Goal: Transaction & Acquisition: Subscribe to service/newsletter

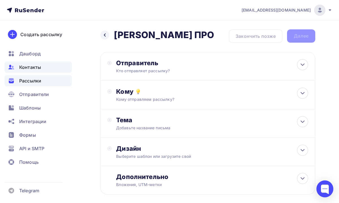
scroll to position [27, 0]
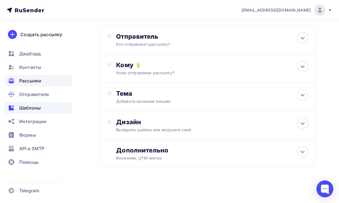
click at [38, 108] on span "Шаблоны" at bounding box center [29, 108] width 21 height 7
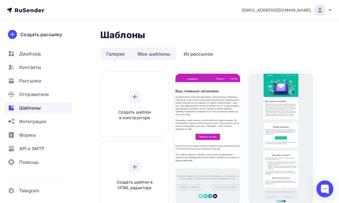
click at [163, 55] on link "Мои шаблоны" at bounding box center [154, 53] width 45 height 13
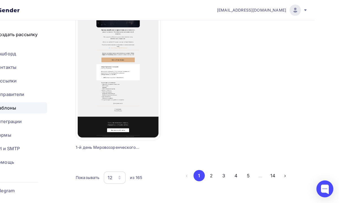
scroll to position [687, 25]
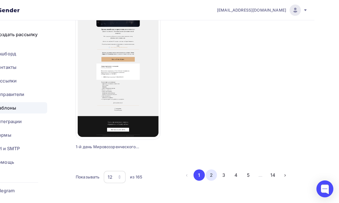
click at [210, 173] on button "2" at bounding box center [211, 174] width 11 height 11
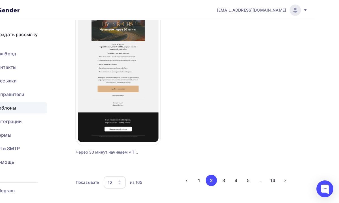
scroll to position [697, 25]
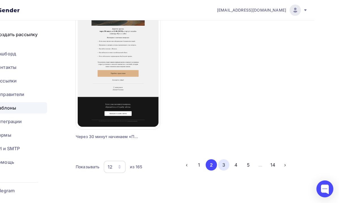
click at [221, 164] on button "3" at bounding box center [223, 164] width 11 height 11
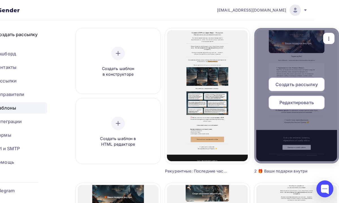
scroll to position [39, 25]
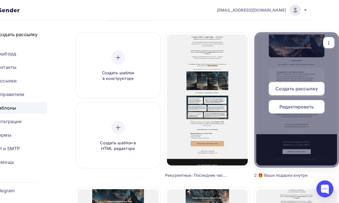
click at [327, 43] on icon "button" at bounding box center [328, 43] width 7 height 7
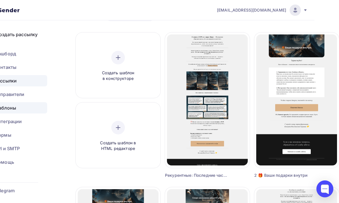
click at [27, 78] on div "Рассылки" at bounding box center [13, 80] width 67 height 11
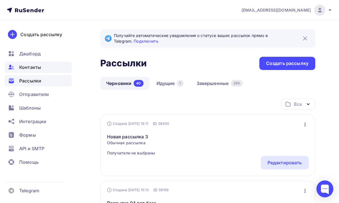
click at [26, 71] on div "Контакты" at bounding box center [38, 67] width 67 height 11
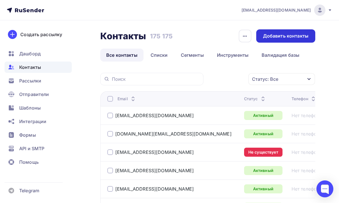
click at [269, 36] on div "Добавить контакты" at bounding box center [285, 36] width 45 height 6
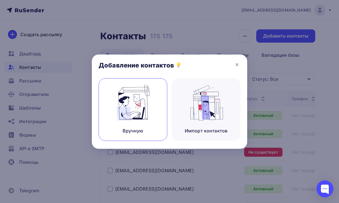
click at [147, 114] on img at bounding box center [133, 103] width 38 height 36
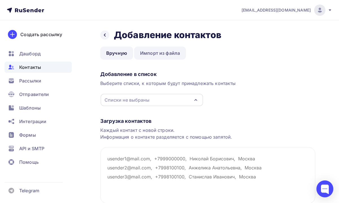
click at [144, 58] on link "Импорт из файла" at bounding box center [160, 53] width 52 height 13
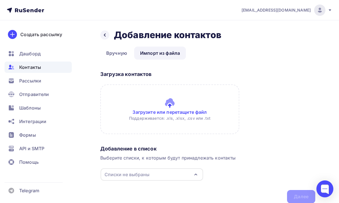
click at [171, 114] on input "file" at bounding box center [169, 109] width 139 height 50
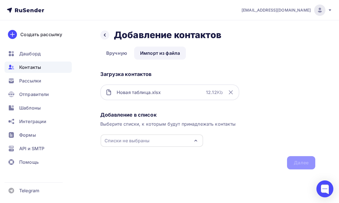
click at [168, 139] on div "Списки не выбраны" at bounding box center [152, 140] width 103 height 12
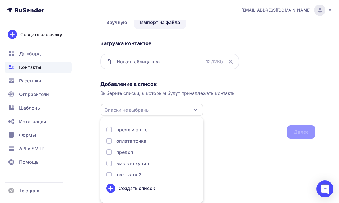
click at [136, 186] on div "Создать список" at bounding box center [137, 188] width 36 height 7
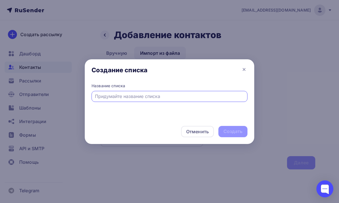
scroll to position [0, 0]
type input "Бонусы 3 штуки"
click at [229, 130] on div "Создать" at bounding box center [232, 131] width 19 height 6
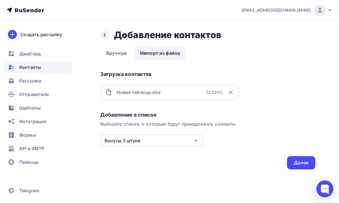
click at [170, 141] on div "Бонусы 3 штуки" at bounding box center [152, 140] width 103 height 12
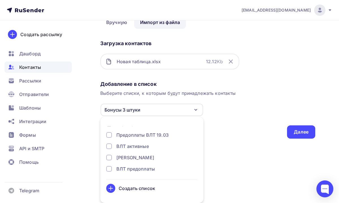
scroll to position [2222, 0]
click at [221, 147] on div "Назад Добавление контактов Добавление контактов Вручную Импорт из файла Импорт …" at bounding box center [169, 76] width 339 height 172
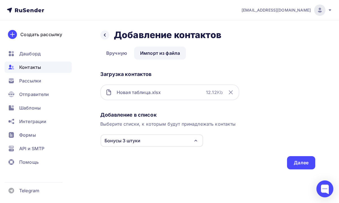
scroll to position [0, 0]
click at [295, 165] on div "Далее" at bounding box center [301, 163] width 15 height 6
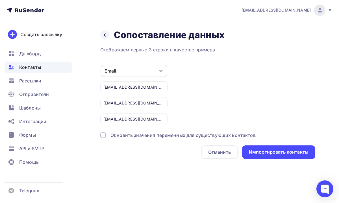
click at [165, 135] on div "Обновить значения переменных для существующих контактов" at bounding box center [182, 135] width 145 height 7
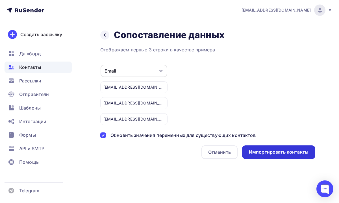
click at [261, 152] on div "Импортировать контакты" at bounding box center [279, 152] width 60 height 6
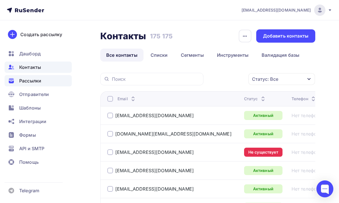
click at [35, 81] on span "Рассылки" at bounding box center [30, 80] width 22 height 7
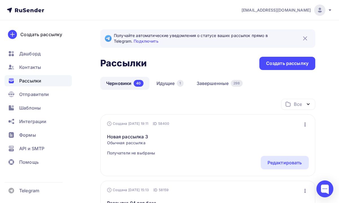
click at [276, 66] on div "Создать рассылку" at bounding box center [287, 63] width 42 height 6
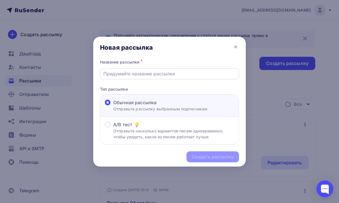
click at [169, 76] on input "text" at bounding box center [169, 73] width 132 height 7
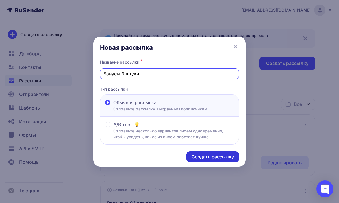
type input "Бонусы 3 штуки"
click at [223, 156] on div "Создать рассылку" at bounding box center [213, 157] width 42 height 6
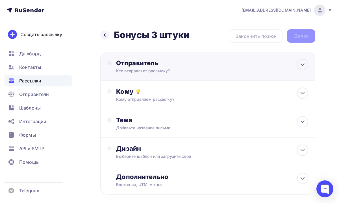
click at [296, 71] on div "Отправитель Кто отправляет рассылку? Email * [EMAIL_ADDRESS][DOMAIN_NAME] [EMAI…" at bounding box center [207, 66] width 215 height 29
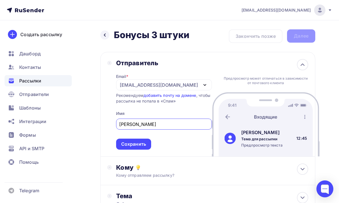
click at [129, 84] on div "[EMAIL_ADDRESS][DOMAIN_NAME]" at bounding box center [159, 85] width 78 height 7
type input "[PERSON_NAME]"
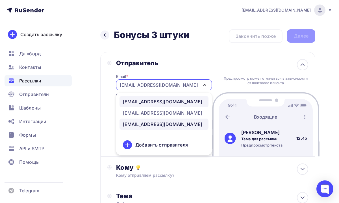
click at [145, 105] on div "[EMAIL_ADDRESS][DOMAIN_NAME]" at bounding box center [162, 101] width 79 height 7
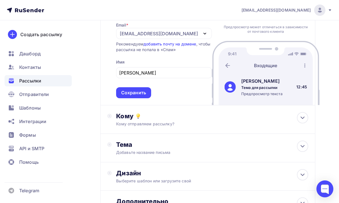
scroll to position [58, 0]
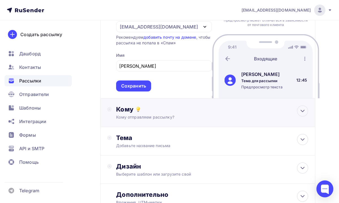
click at [175, 122] on div "Кому Кому отправляем рассылку? Списки получателей Выберите список Все списки id…" at bounding box center [207, 113] width 215 height 29
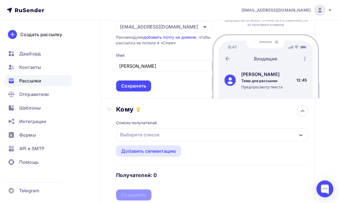
click at [175, 135] on div "Выберите список" at bounding box center [212, 134] width 192 height 13
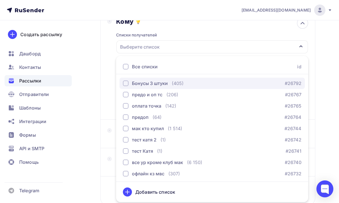
click at [154, 84] on div "Бонусы 3 штуки" at bounding box center [150, 83] width 36 height 7
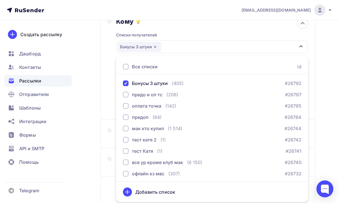
click at [128, 192] on icon at bounding box center [127, 192] width 4 height 0
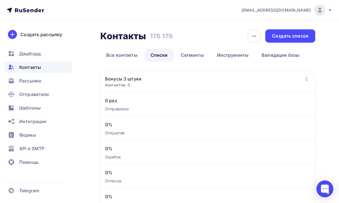
click at [174, 81] on div "Бонусы 3 штуки Контактов: 0 Добавить контакты Переименовать список Скачать спис…" at bounding box center [207, 81] width 205 height 12
click at [132, 55] on link "Все контакты" at bounding box center [121, 55] width 43 height 13
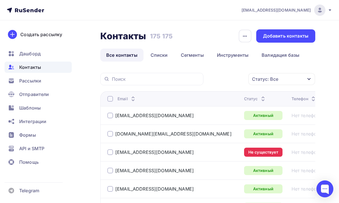
click at [38, 68] on span "Контакты" at bounding box center [30, 67] width 22 height 7
click at [150, 55] on link "Списки" at bounding box center [159, 55] width 29 height 13
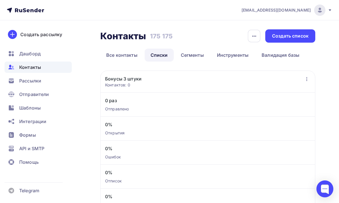
click at [123, 80] on link "Бонусы 3 штуки" at bounding box center [123, 78] width 36 height 7
click at [123, 86] on div "Контактов: 0" at bounding box center [123, 85] width 36 height 6
click at [123, 78] on link "Бонусы 3 штуки" at bounding box center [123, 78] width 36 height 7
click at [34, 69] on span "Контакты" at bounding box center [30, 67] width 22 height 7
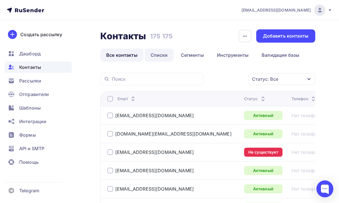
click at [158, 55] on link "Списки" at bounding box center [159, 55] width 29 height 13
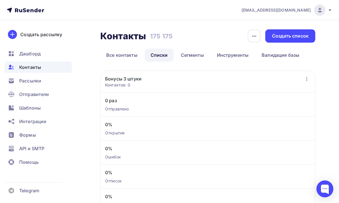
click at [128, 86] on div "Контактов: 0" at bounding box center [123, 85] width 36 height 6
click at [284, 37] on div "Создать список" at bounding box center [290, 36] width 36 height 6
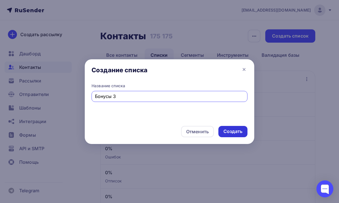
type input "Бонусы 3"
click at [234, 133] on div "Создать" at bounding box center [232, 131] width 19 height 6
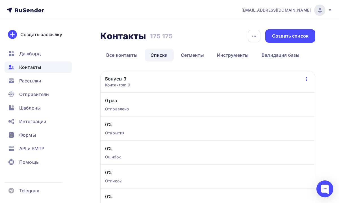
click at [305, 81] on icon "button" at bounding box center [306, 79] width 7 height 7
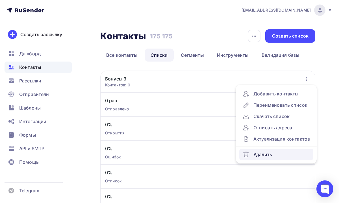
click at [254, 155] on div "Удалить" at bounding box center [276, 154] width 67 height 7
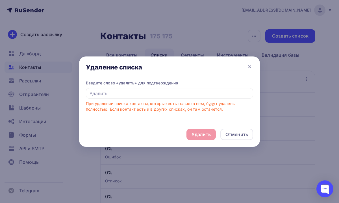
click at [207, 134] on div "Удалить Отменить" at bounding box center [169, 134] width 181 height 25
click at [208, 133] on div "Удалить Отменить" at bounding box center [169, 134] width 181 height 25
click at [183, 96] on input "text" at bounding box center [169, 93] width 167 height 11
click at [200, 134] on div "Удалить Отменить" at bounding box center [169, 134] width 181 height 25
click at [184, 104] on div "При удалении списка контакты, которые есть только в нем, будут удалены полность…" at bounding box center [169, 106] width 167 height 11
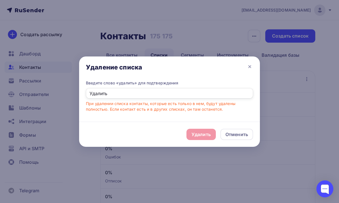
click at [177, 97] on input "Удалить" at bounding box center [169, 93] width 167 height 11
type input "Удалить"
click at [197, 132] on div "Удалить" at bounding box center [201, 134] width 19 height 7
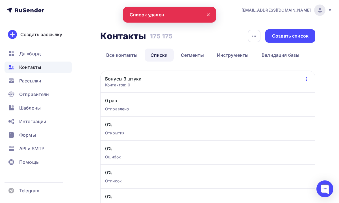
click at [306, 81] on icon "button" at bounding box center [306, 79] width 1 height 4
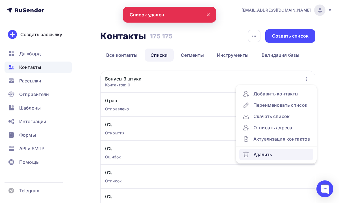
click at [260, 156] on div "Удалить" at bounding box center [276, 154] width 67 height 7
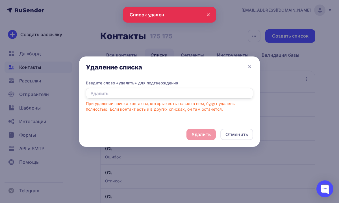
click at [136, 96] on input "text" at bounding box center [169, 93] width 167 height 11
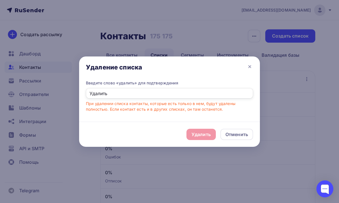
click at [154, 97] on input "Удалить" at bounding box center [169, 93] width 167 height 11
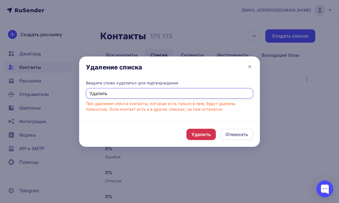
type input "Удалить"
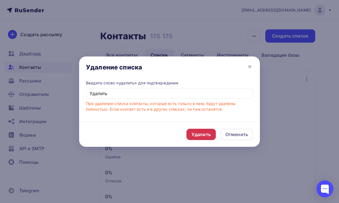
click at [203, 133] on div "Удалить" at bounding box center [201, 134] width 19 height 7
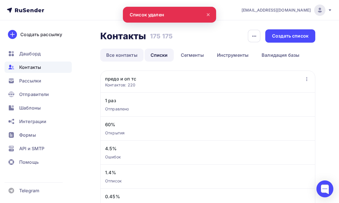
click at [124, 58] on link "Все контакты" at bounding box center [121, 55] width 43 height 13
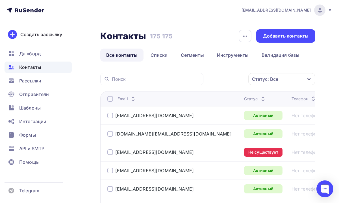
click at [298, 14] on div "[EMAIL_ADDRESS][DOMAIN_NAME]" at bounding box center [287, 10] width 91 height 11
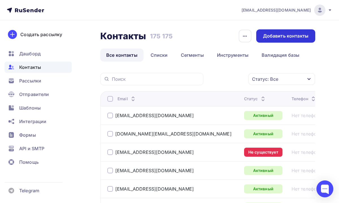
click at [289, 32] on div "Добавить контакты" at bounding box center [285, 35] width 59 height 13
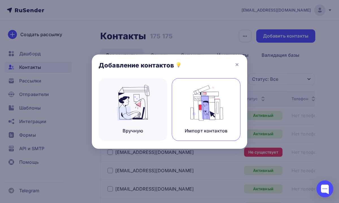
click at [184, 117] on div "Импорт контактов" at bounding box center [206, 109] width 69 height 63
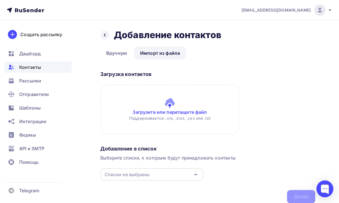
click at [168, 114] on input "file" at bounding box center [169, 109] width 139 height 50
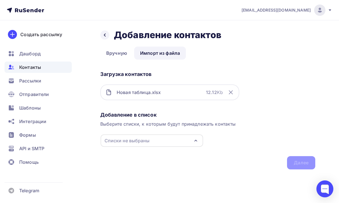
click at [167, 135] on div "Списки не выбраны" at bounding box center [152, 140] width 103 height 12
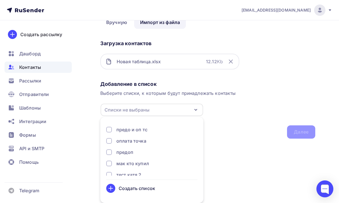
click at [136, 189] on div "Создать список" at bounding box center [137, 188] width 36 height 7
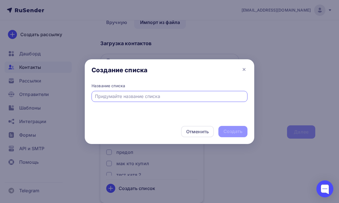
scroll to position [0, 0]
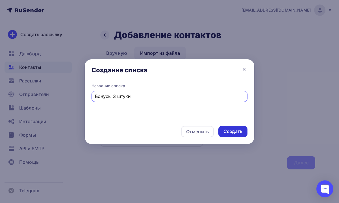
type input "Бонусы 3 штуки"
click at [229, 130] on div "Создать" at bounding box center [232, 131] width 19 height 6
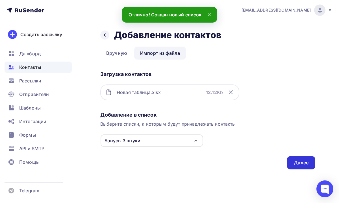
click at [294, 163] on div "Далее" at bounding box center [301, 162] width 28 height 13
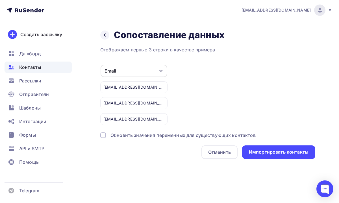
click at [154, 135] on div "Обновить значения переменных для существующих контактов" at bounding box center [182, 135] width 145 height 7
click at [199, 135] on div "Обновить значения переменных для существующих контактов" at bounding box center [182, 135] width 145 height 7
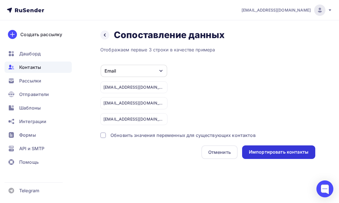
click at [267, 155] on div "Импортировать контакты" at bounding box center [279, 152] width 60 height 6
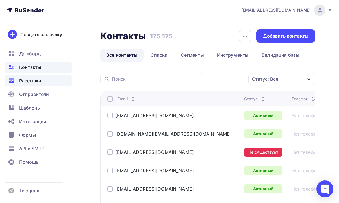
click at [40, 81] on span "Рассылки" at bounding box center [30, 80] width 22 height 7
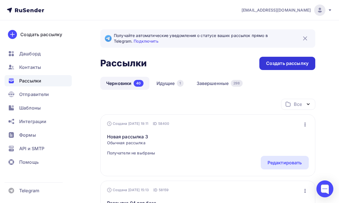
click at [265, 62] on div "Создать рассылку" at bounding box center [287, 63] width 56 height 13
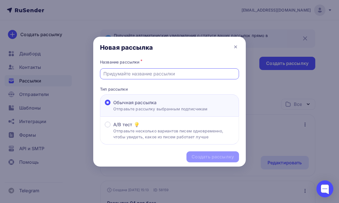
click at [185, 73] on input "text" at bounding box center [169, 73] width 132 height 7
type input "Бонусы 3 штуки"
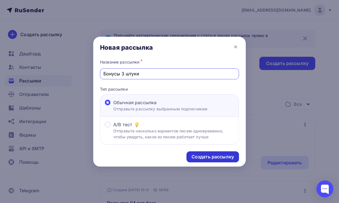
click at [201, 156] on div "Создать рассылку" at bounding box center [213, 157] width 42 height 6
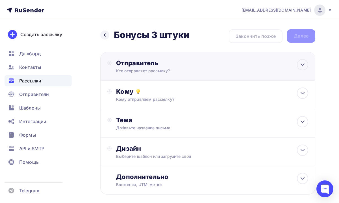
click at [229, 70] on div "Отправитель Кто отправляет рассылку? Email * [EMAIL_ADDRESS][DOMAIN_NAME] [EMAI…" at bounding box center [177, 66] width 122 height 15
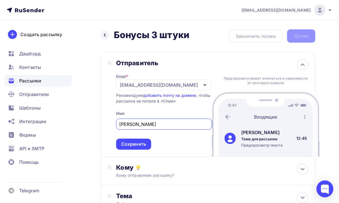
click at [201, 88] on icon "button" at bounding box center [204, 85] width 7 height 7
type input "[PERSON_NAME]"
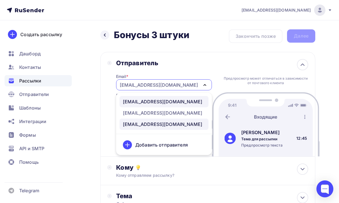
click at [159, 103] on div "[EMAIL_ADDRESS][DOMAIN_NAME]" at bounding box center [162, 101] width 79 height 7
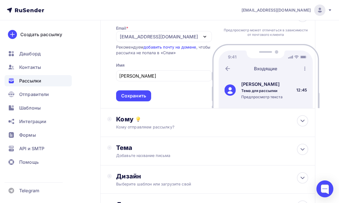
scroll to position [55, 0]
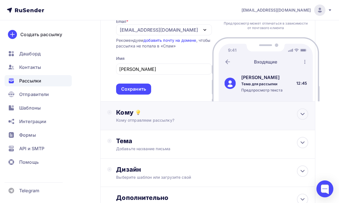
click at [193, 118] on div "Кому отправляем рассылку?" at bounding box center [202, 121] width 173 height 6
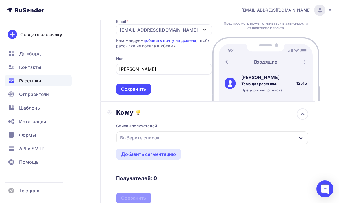
click at [184, 144] on div "Выберите список" at bounding box center [212, 137] width 192 height 13
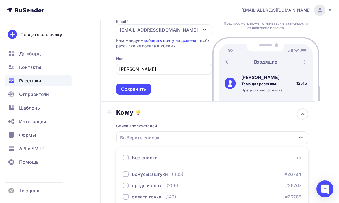
scroll to position [146, 0]
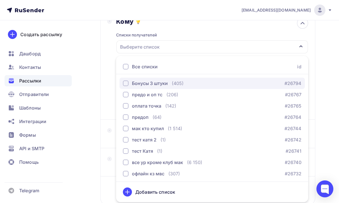
click at [155, 84] on div "Бонусы 3 штуки" at bounding box center [150, 83] width 36 height 7
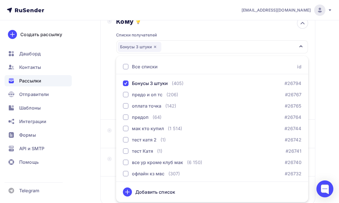
click at [325, 126] on div "Назад Бонусы 3 штуки Бонусы 3 штуки Закончить позже Далее Отправитель Email * […" at bounding box center [169, 57] width 339 height 367
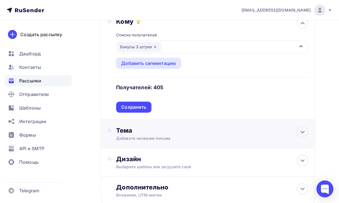
scroll to position [158, 0]
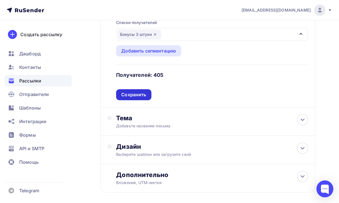
click at [144, 99] on div "Сохранить" at bounding box center [133, 94] width 35 height 11
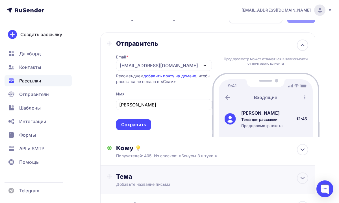
scroll to position [16, 0]
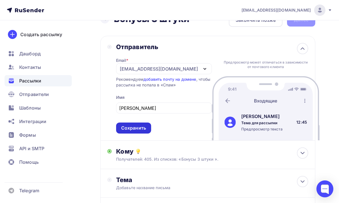
click at [139, 129] on div "Сохранить" at bounding box center [133, 128] width 25 height 6
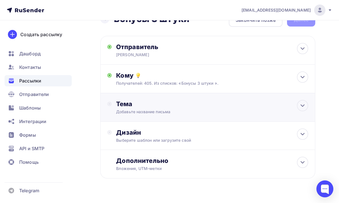
click at [195, 112] on div "Добавьте название письма" at bounding box center [166, 112] width 101 height 6
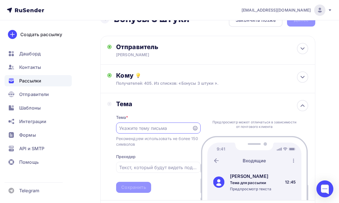
scroll to position [0, 0]
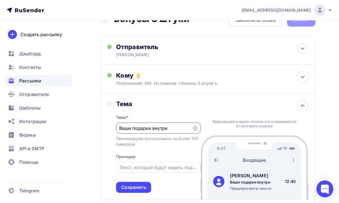
click at [194, 129] on icon at bounding box center [195, 128] width 5 height 5
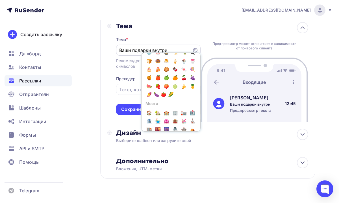
scroll to position [100, 0]
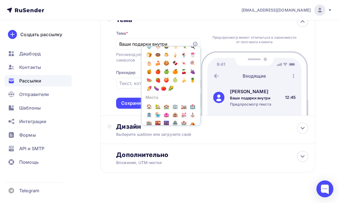
click at [328, 104] on div "Назад Бонусы 3 штуки Бонусы 3 штуки Закончить позже Далее Отправитель [PERSON_N…" at bounding box center [169, 64] width 339 height 289
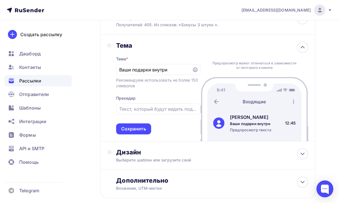
scroll to position [71, 0]
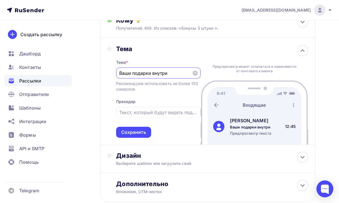
click at [120, 74] on input "Ваши подарки внутри" at bounding box center [153, 73] width 69 height 7
paste input "🎁"
drag, startPoint x: 177, startPoint y: 75, endPoint x: 92, endPoint y: 75, distance: 85.0
click at [92, 75] on div "Назад Бонусы 3 штуки Бонусы 3 штуки Закончить позже Далее Отправитель [PERSON_N…" at bounding box center [169, 93] width 339 height 289
type input "🎁 Ваши подарки внутри"
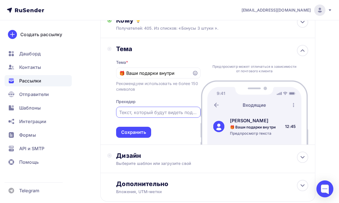
click at [155, 115] on input "text" at bounding box center [158, 112] width 78 height 7
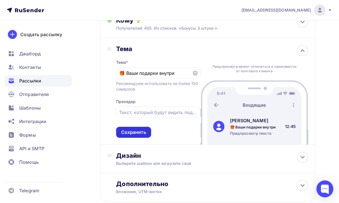
click at [128, 134] on div "Сохранить" at bounding box center [133, 132] width 25 height 6
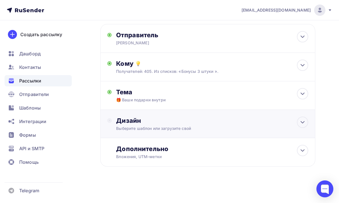
click at [156, 134] on div "Дизайн Выберите шаблон или загрузите свой" at bounding box center [207, 127] width 201 height 21
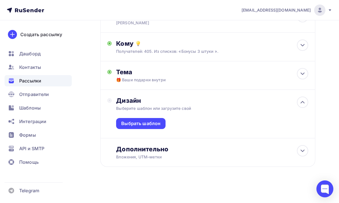
scroll to position [49, 0]
click at [153, 121] on div "Выбрать шаблон" at bounding box center [140, 123] width 39 height 6
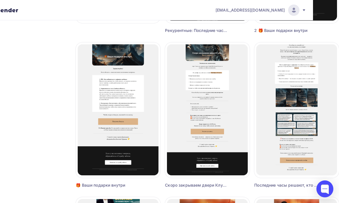
scroll to position [188, 26]
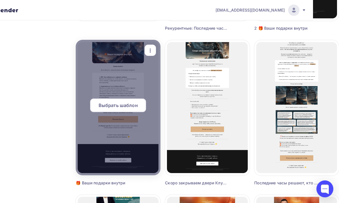
click at [145, 136] on div at bounding box center [118, 108] width 85 height 136
click at [111, 106] on span "Выбрать шаблон" at bounding box center [118, 105] width 39 height 7
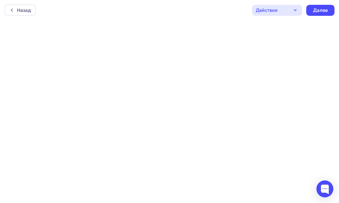
scroll to position [1, 0]
click at [295, 6] on icon "button" at bounding box center [295, 8] width 7 height 7
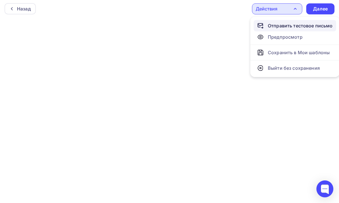
click at [301, 25] on div "Отправить тестовое письмо" at bounding box center [300, 25] width 65 height 7
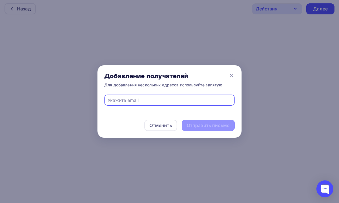
type input "и"
type input "[EMAIL_ADDRESS][DOMAIN_NAME]"
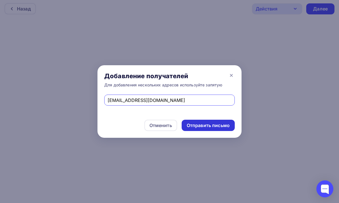
click at [197, 126] on div "Отправить письмо" at bounding box center [208, 125] width 43 height 6
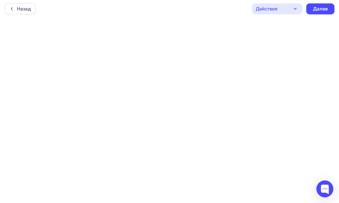
scroll to position [0, 0]
click at [314, 10] on div "Далее" at bounding box center [320, 10] width 15 height 6
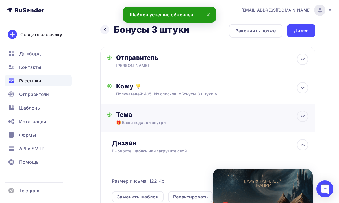
scroll to position [6, 0]
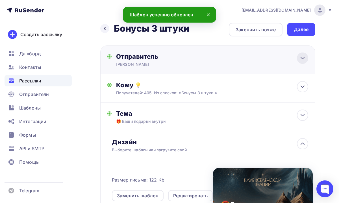
click at [304, 60] on icon at bounding box center [302, 58] width 7 height 7
type input "[PERSON_NAME]"
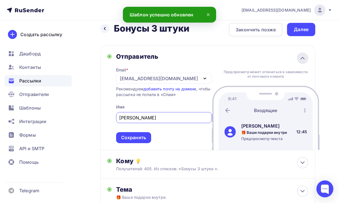
scroll to position [0, 0]
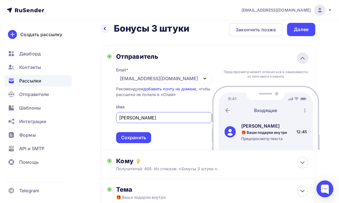
click at [304, 60] on icon at bounding box center [302, 58] width 7 height 7
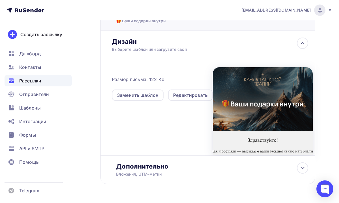
scroll to position [125, 0]
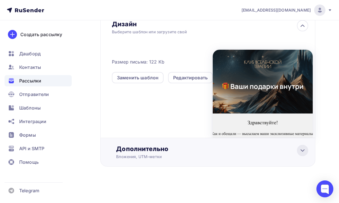
click at [301, 150] on icon at bounding box center [302, 151] width 3 height 2
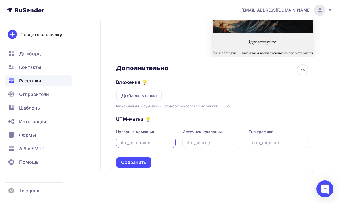
scroll to position [215, 0]
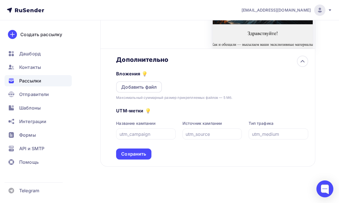
click at [146, 160] on div "Дополнительно Вложения Добавить файл Максимальный суммарный размер прикрепляемы…" at bounding box center [207, 108] width 215 height 118
click at [145, 156] on div "Сохранить" at bounding box center [133, 154] width 25 height 6
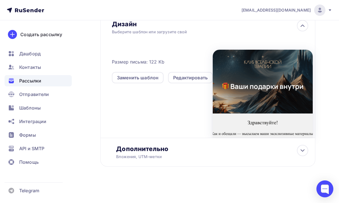
scroll to position [0, 0]
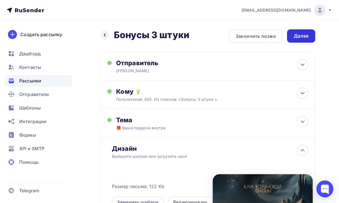
click at [299, 34] on div "Далее" at bounding box center [301, 36] width 15 height 6
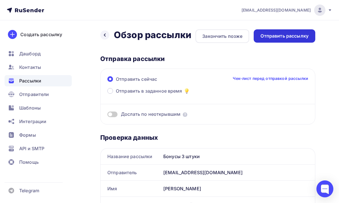
click at [271, 34] on div "Отправить рассылку" at bounding box center [284, 36] width 48 height 6
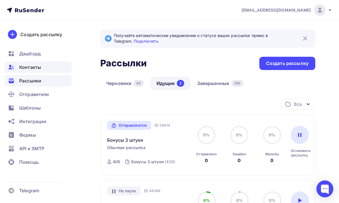
click at [63, 67] on div "Контакты" at bounding box center [38, 67] width 67 height 11
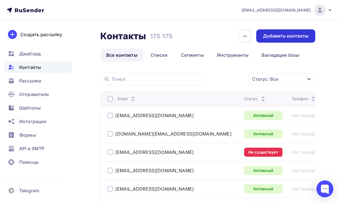
click at [268, 37] on div "Добавить контакты" at bounding box center [285, 36] width 45 height 6
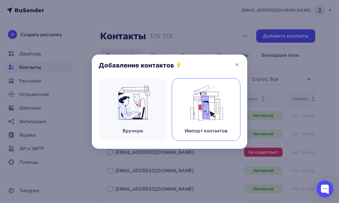
click at [182, 107] on div "Импорт контактов" at bounding box center [206, 109] width 69 height 63
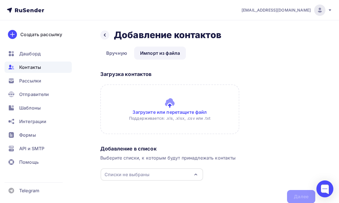
click at [164, 111] on input "file" at bounding box center [169, 109] width 139 height 50
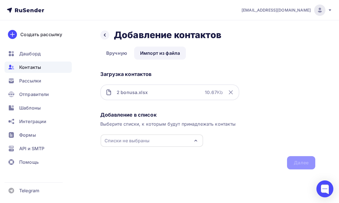
click at [153, 140] on div "Списки не выбраны" at bounding box center [152, 140] width 103 height 12
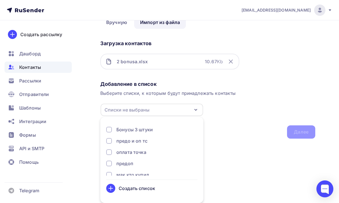
click at [140, 111] on div "Списки не выбраны" at bounding box center [127, 109] width 45 height 7
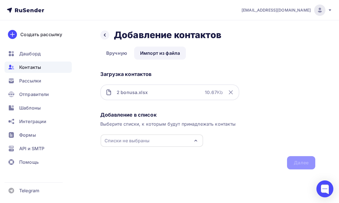
click at [141, 134] on button "Списки не выбраны" at bounding box center [151, 140] width 103 height 13
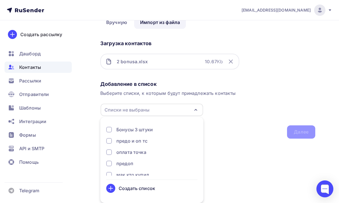
click at [124, 186] on div "Создать список" at bounding box center [137, 188] width 36 height 7
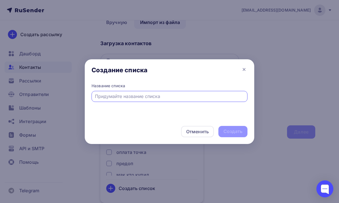
scroll to position [0, 0]
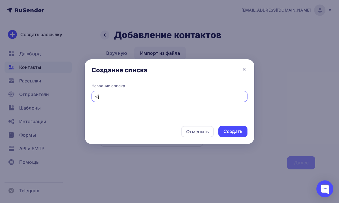
type input "<"
type input "Бонусы 2 штуки"
click at [245, 132] on div "Создать" at bounding box center [232, 131] width 29 height 11
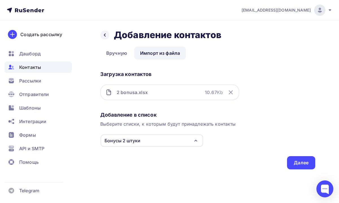
click at [179, 140] on div "Бонусы 2 штуки" at bounding box center [152, 140] width 103 height 12
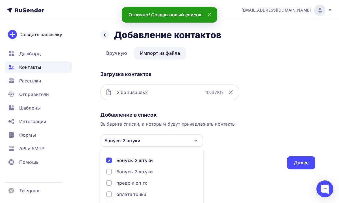
scroll to position [31, 0]
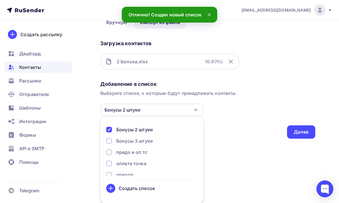
click at [228, 154] on div "Назад Добавление контактов Добавление контактов Вручную Импорт из файла Импорт …" at bounding box center [169, 76] width 339 height 172
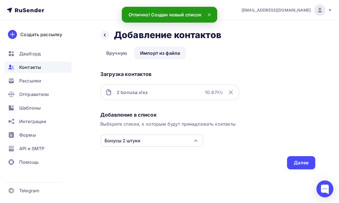
scroll to position [0, 0]
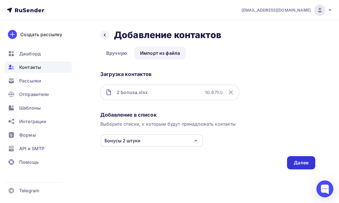
click at [293, 160] on div "Далее" at bounding box center [301, 162] width 28 height 13
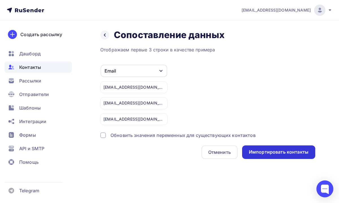
click at [263, 154] on div "Импортировать контакты" at bounding box center [279, 152] width 60 height 6
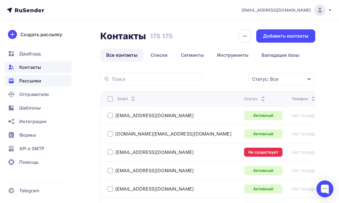
click at [42, 81] on div "Рассылки" at bounding box center [38, 80] width 67 height 11
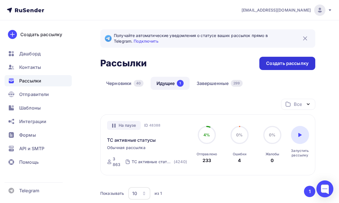
click at [270, 64] on div "Создать рассылку" at bounding box center [287, 63] width 42 height 6
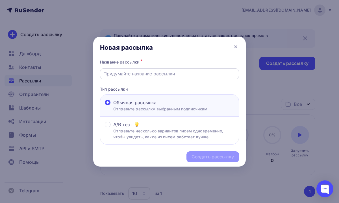
click at [162, 75] on input "text" at bounding box center [169, 73] width 132 height 7
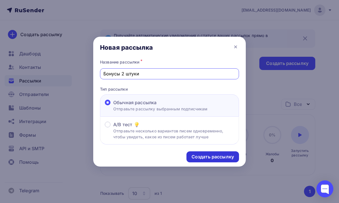
type input "Бонусы 2 штуки"
click at [196, 158] on div "Создать рассылку" at bounding box center [213, 157] width 42 height 6
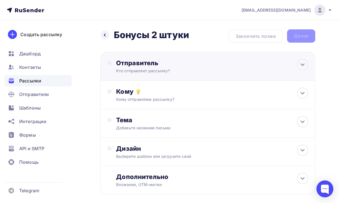
click at [196, 75] on div "Отправитель Кто отправляет рассылку? Email * [EMAIL_ADDRESS][DOMAIN_NAME] [EMAI…" at bounding box center [207, 66] width 215 height 29
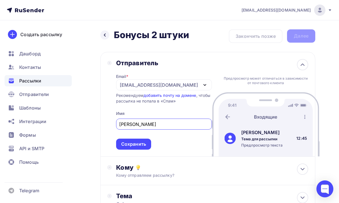
click at [179, 89] on div "[EMAIL_ADDRESS][DOMAIN_NAME]" at bounding box center [164, 84] width 96 height 11
type input "[PERSON_NAME]"
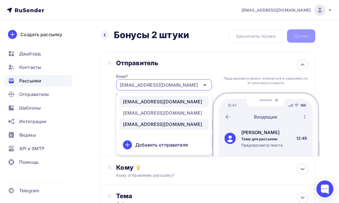
click at [160, 104] on div "[EMAIL_ADDRESS][DOMAIN_NAME]" at bounding box center [162, 101] width 79 height 7
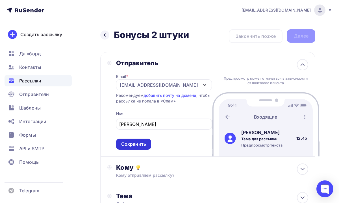
click at [137, 144] on div "Сохранить" at bounding box center [133, 144] width 25 height 6
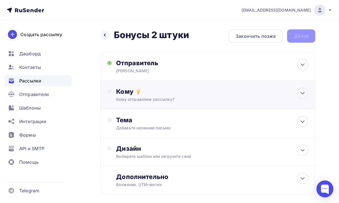
click at [172, 101] on div "Кому отправляем рассылку?" at bounding box center [202, 100] width 173 height 6
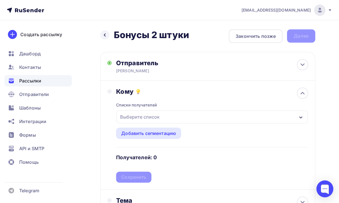
click at [162, 118] on div "Выберите список" at bounding box center [212, 116] width 192 height 13
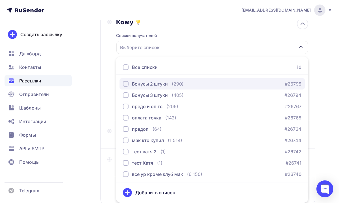
click at [148, 85] on div "Бонусы 2 штуки" at bounding box center [150, 84] width 36 height 7
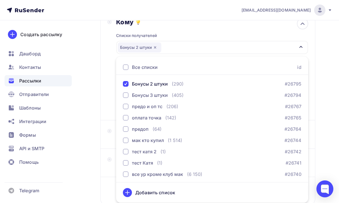
click at [324, 107] on div "Назад Бонусы 2 штуки Бонусы 2 штуки Закончить позже Далее Отправитель [PERSON_N…" at bounding box center [169, 96] width 339 height 291
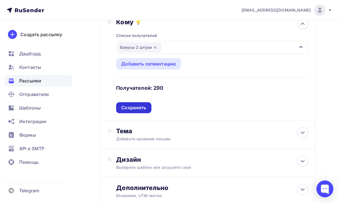
click at [144, 109] on div "Сохранить" at bounding box center [133, 108] width 25 height 6
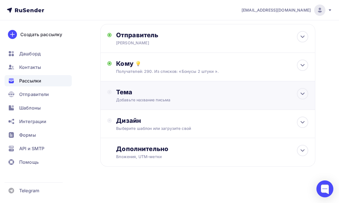
click at [162, 105] on div "Тема Добавьте название письма Тема * Рекомендуем использовать не более 150 симв…" at bounding box center [207, 95] width 215 height 29
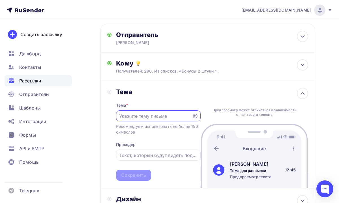
scroll to position [0, 0]
paste input "🎁 Ваши подарки внутри"
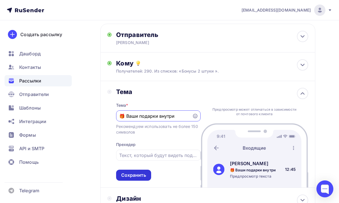
type input "🎁 Ваши подарки внутри"
click at [143, 175] on div "Сохранить" at bounding box center [133, 175] width 25 height 6
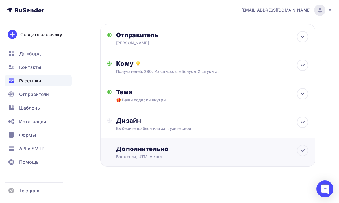
scroll to position [29, 0]
click at [183, 124] on div "Дизайн" at bounding box center [212, 121] width 192 height 8
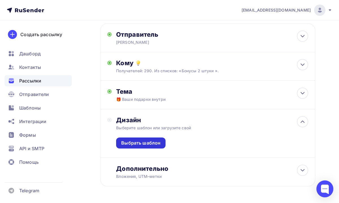
click at [149, 142] on div "Выбрать шаблон" at bounding box center [140, 143] width 39 height 6
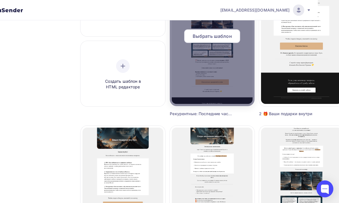
scroll to position [102, 26]
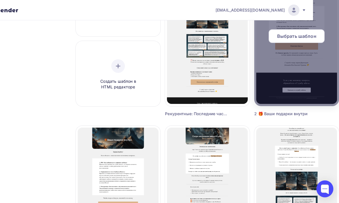
click at [288, 73] on div at bounding box center [296, 39] width 85 height 136
click at [277, 37] on span "Выбрать шаблон" at bounding box center [296, 36] width 39 height 7
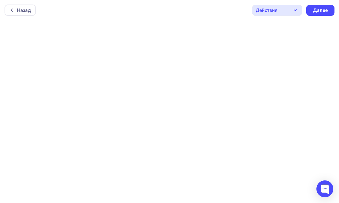
click at [287, 14] on div "Действия" at bounding box center [277, 10] width 50 height 11
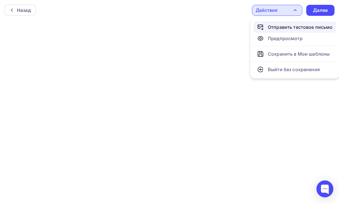
click at [306, 25] on div "Отправить тестовое письмо" at bounding box center [300, 27] width 65 height 7
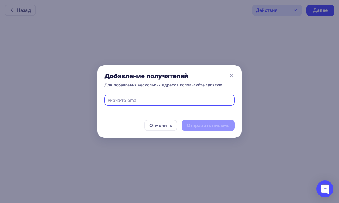
type input "и"
type input "[EMAIL_ADDRESS][DOMAIN_NAME]"
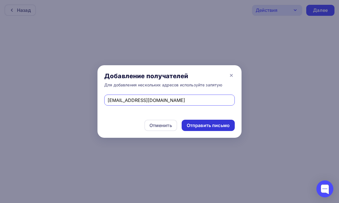
click at [194, 126] on div "Отправить письмо" at bounding box center [208, 125] width 43 height 6
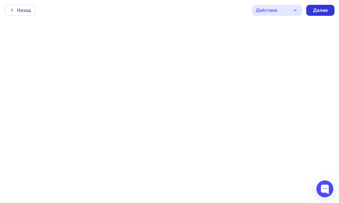
click at [315, 14] on div "Далее" at bounding box center [320, 10] width 28 height 11
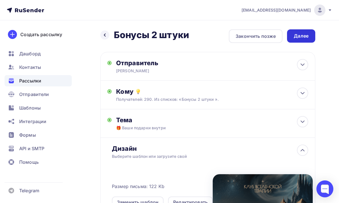
click at [296, 38] on div "Далее" at bounding box center [301, 36] width 15 height 6
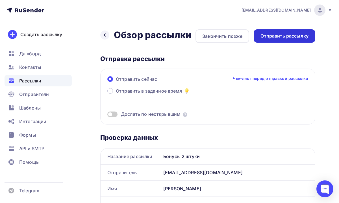
click at [272, 37] on div "Отправить рассылку" at bounding box center [284, 36] width 48 height 6
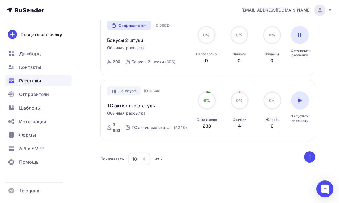
scroll to position [121, 0]
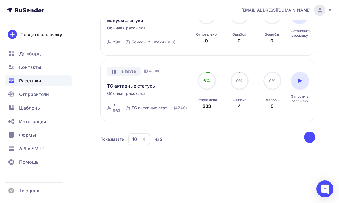
click at [145, 140] on icon "button" at bounding box center [144, 141] width 2 height 2
click at [201, 140] on div "Показывать 10 10 20 50 100 из 2" at bounding box center [201, 139] width 203 height 13
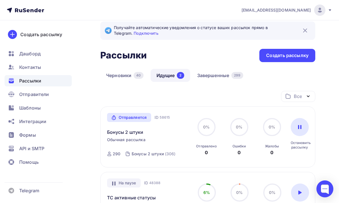
scroll to position [0, 0]
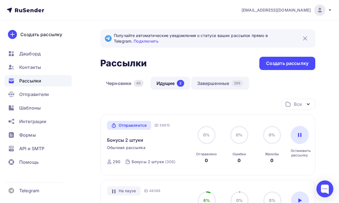
click at [218, 82] on link "Завершенные 299" at bounding box center [220, 83] width 58 height 13
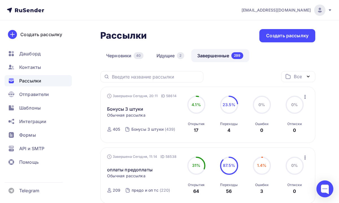
scroll to position [22, 0]
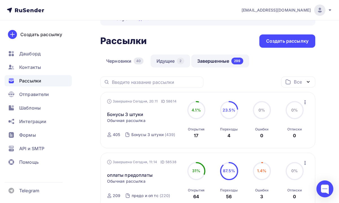
click at [167, 61] on link "Идущие 2" at bounding box center [171, 61] width 40 height 13
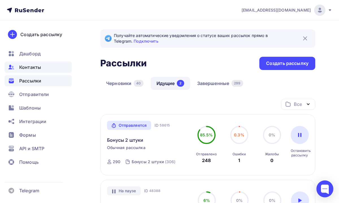
click at [48, 71] on div "Контакты" at bounding box center [38, 67] width 67 height 11
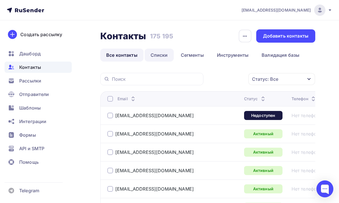
click at [160, 55] on link "Списки" at bounding box center [159, 55] width 29 height 13
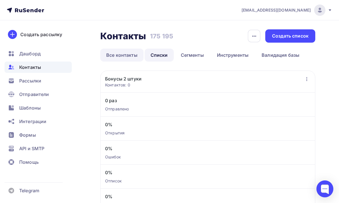
click at [134, 53] on link "Все контакты" at bounding box center [121, 55] width 43 height 13
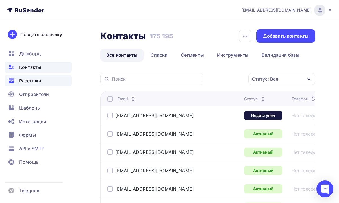
click at [50, 77] on div "Рассылки" at bounding box center [38, 80] width 67 height 11
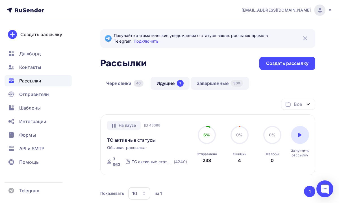
click at [207, 81] on link "Завершенные 300" at bounding box center [220, 83] width 58 height 13
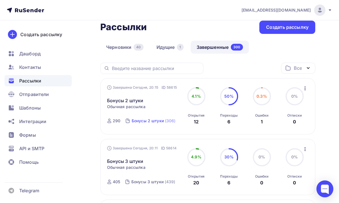
scroll to position [43, 0]
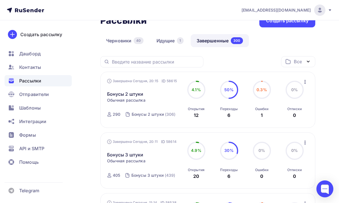
click at [116, 116] on div "290" at bounding box center [117, 115] width 8 height 6
click at [109, 175] on icon at bounding box center [109, 175] width 4 height 5
click at [43, 68] on div "Контакты" at bounding box center [38, 67] width 67 height 11
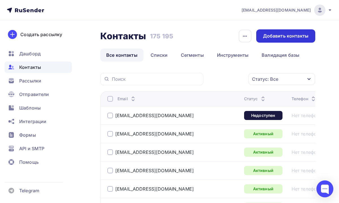
click at [278, 34] on div "Добавить контакты" at bounding box center [285, 36] width 45 height 6
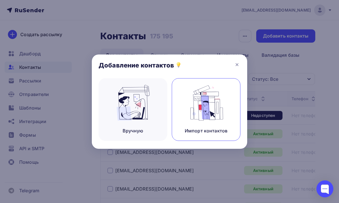
click at [194, 116] on img at bounding box center [206, 103] width 38 height 36
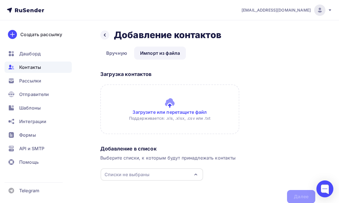
click at [173, 108] on input "file" at bounding box center [169, 109] width 139 height 50
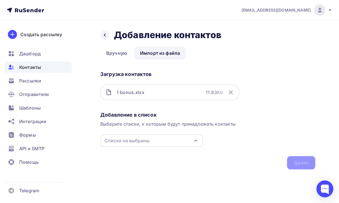
click at [189, 144] on div "Списки не выбраны" at bounding box center [152, 140] width 103 height 12
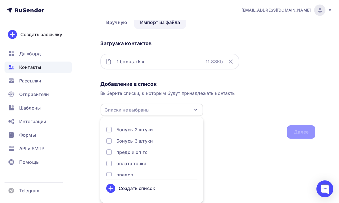
click at [133, 187] on div "Создать список" at bounding box center [137, 188] width 36 height 7
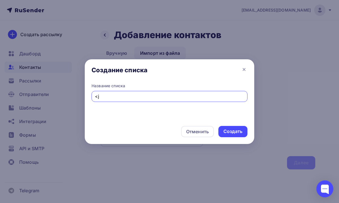
type input "<"
type input "Бонус 1 штука"
click at [232, 135] on div "Создать" at bounding box center [232, 131] width 29 height 11
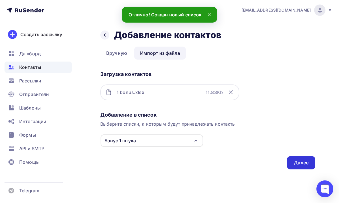
click at [302, 164] on div "Далее" at bounding box center [301, 163] width 15 height 6
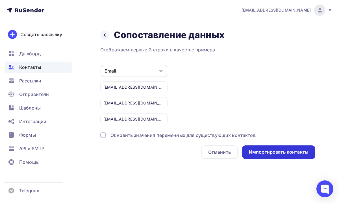
click at [277, 152] on div "Импортировать контакты" at bounding box center [279, 152] width 60 height 6
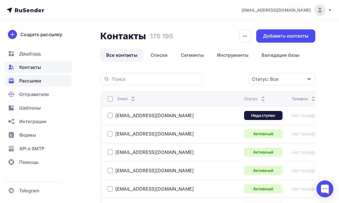
click at [57, 79] on div "Рассылки" at bounding box center [38, 80] width 67 height 11
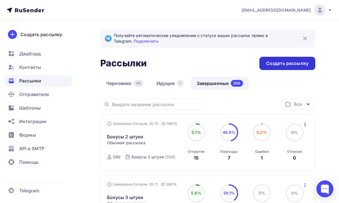
click at [274, 66] on div "Создать рассылку" at bounding box center [287, 63] width 42 height 6
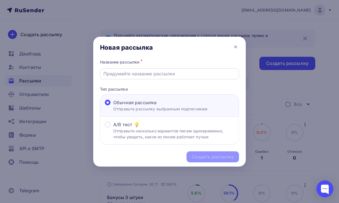
click at [172, 75] on input "text" at bounding box center [169, 73] width 132 height 7
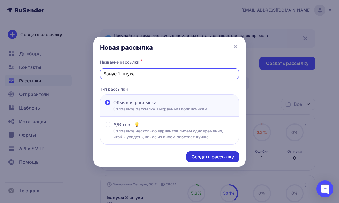
type input "Бонус 1 штука"
click at [200, 157] on div "Создать рассылку" at bounding box center [213, 157] width 42 height 6
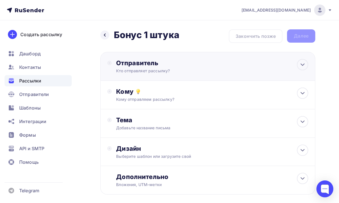
click at [219, 69] on div "Кто отправляет рассылку?" at bounding box center [171, 71] width 110 height 6
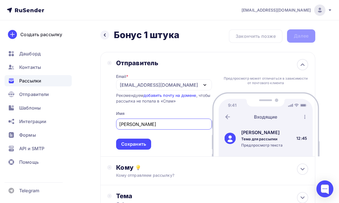
click at [189, 82] on div "[EMAIL_ADDRESS][DOMAIN_NAME]" at bounding box center [164, 84] width 96 height 11
type input "[PERSON_NAME]"
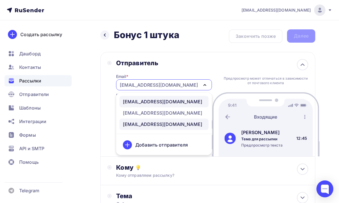
click at [146, 105] on link "[EMAIL_ADDRESS][DOMAIN_NAME]" at bounding box center [163, 101] width 89 height 11
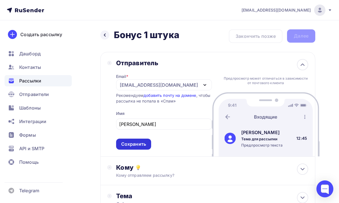
click at [142, 143] on div "Сохранить" at bounding box center [133, 144] width 25 height 6
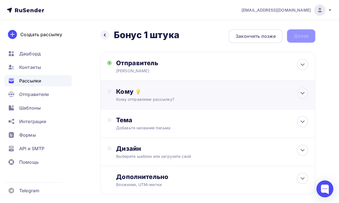
click at [168, 105] on div "Кому Кому отправляем рассылку? Списки получателей Выберите список Все списки id…" at bounding box center [207, 95] width 215 height 29
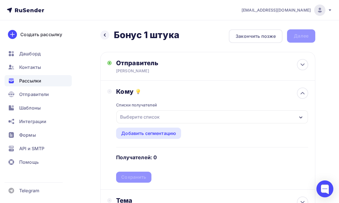
click at [169, 118] on div "Выберите список" at bounding box center [212, 116] width 192 height 13
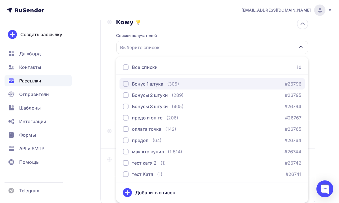
click at [160, 85] on div "Бонус 1 штука" at bounding box center [147, 84] width 31 height 7
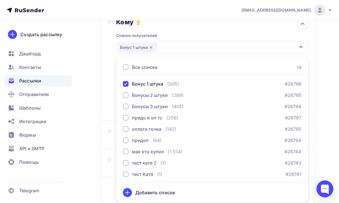
click at [320, 148] on div "Назад Бонус 1 штука Бонус 1 штука Закончить позже Далее Отправитель [PERSON_NAM…" at bounding box center [169, 96] width 339 height 291
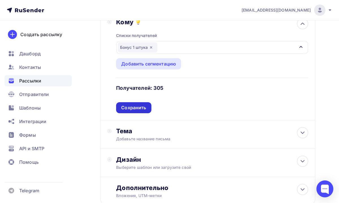
click at [137, 108] on div "Сохранить" at bounding box center [133, 108] width 25 height 6
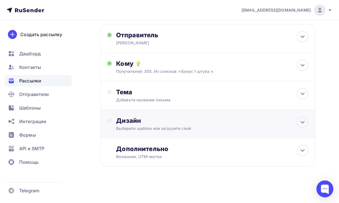
scroll to position [29, 0]
click at [188, 94] on div "Тема" at bounding box center [172, 92] width 112 height 8
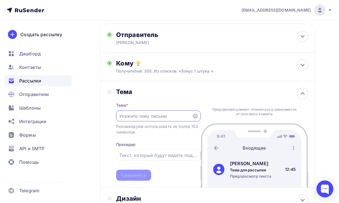
scroll to position [0, 0]
paste input "🎁 Ваши подарки внутри"
type input "🎁 Ваши подарки внутри"
click at [139, 177] on div "Сохранить" at bounding box center [133, 175] width 25 height 6
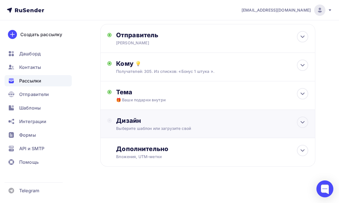
click at [183, 130] on div "Выберите шаблон или загрузите свой" at bounding box center [202, 129] width 173 height 6
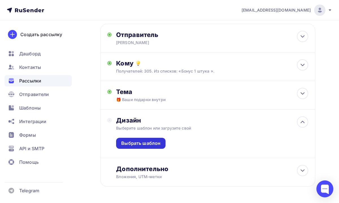
click at [157, 143] on div "Выбрать шаблон" at bounding box center [140, 143] width 39 height 6
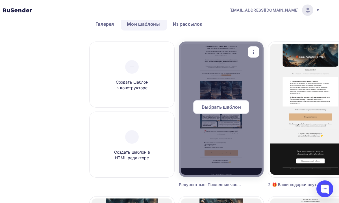
scroll to position [31, 23]
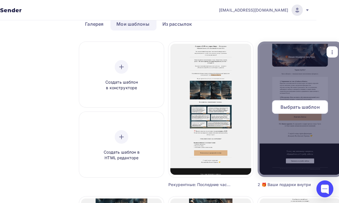
click at [292, 125] on div at bounding box center [300, 110] width 85 height 136
click at [285, 106] on span "Выбрать шаблон" at bounding box center [300, 107] width 39 height 7
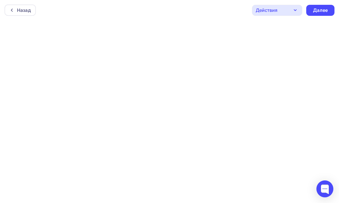
scroll to position [1, 0]
click at [295, 10] on icon "button" at bounding box center [295, 8] width 7 height 7
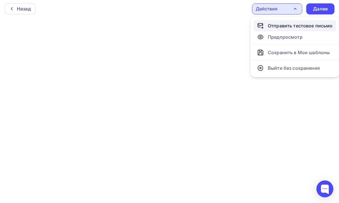
click at [278, 27] on div "Отправить тестовое письмо" at bounding box center [300, 25] width 65 height 7
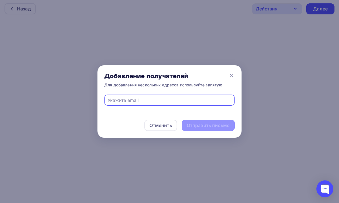
click at [162, 106] on div at bounding box center [169, 100] width 131 height 11
click at [159, 102] on input "text" at bounding box center [170, 100] width 124 height 7
type input "[EMAIL_ADDRESS][DOMAIN_NAME]"
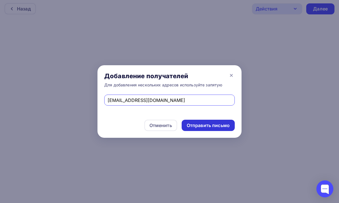
click at [201, 124] on div "Отправить письмо" at bounding box center [208, 125] width 43 height 6
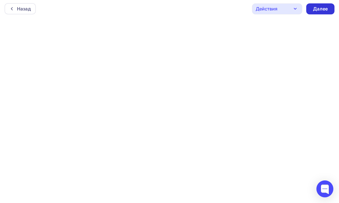
click at [323, 8] on div "Далее" at bounding box center [320, 9] width 15 height 6
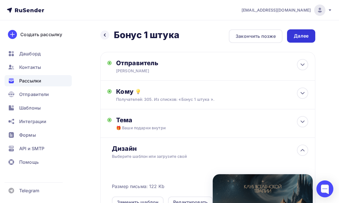
click at [297, 36] on div "Далее" at bounding box center [301, 36] width 15 height 6
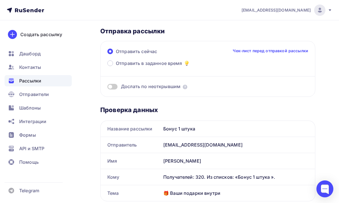
scroll to position [16, 0]
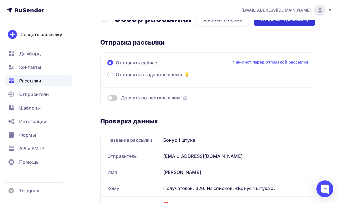
click at [273, 23] on div "Отправить рассылку" at bounding box center [285, 19] width 62 height 13
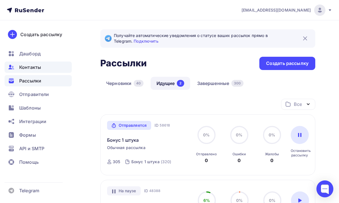
click at [39, 64] on span "Контакты" at bounding box center [30, 67] width 22 height 7
click at [59, 68] on div "Контакты" at bounding box center [38, 67] width 67 height 11
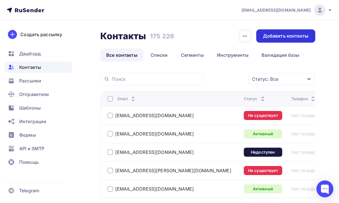
click at [272, 36] on div "Добавить контакты" at bounding box center [285, 36] width 45 height 6
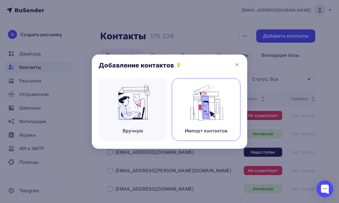
click at [223, 100] on img at bounding box center [206, 103] width 38 height 36
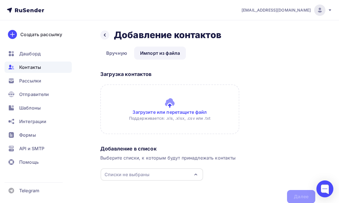
click at [168, 107] on input "file" at bounding box center [169, 109] width 139 height 50
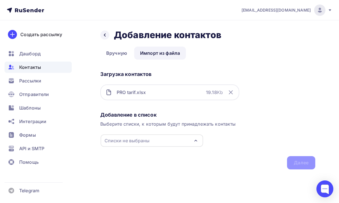
click at [181, 136] on div "Списки не выбраны" at bounding box center [152, 140] width 103 height 12
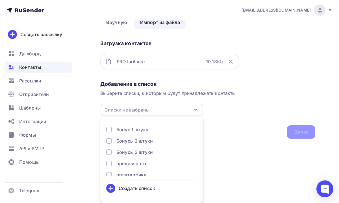
click at [136, 191] on div "Создать список" at bounding box center [137, 188] width 36 height 7
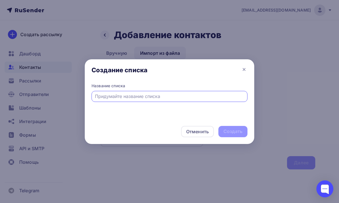
scroll to position [0, 0]
type input "PRO тариф"
click at [232, 131] on div "Создать" at bounding box center [232, 131] width 19 height 6
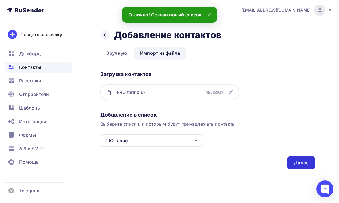
click at [299, 160] on div "Далее" at bounding box center [301, 163] width 15 height 6
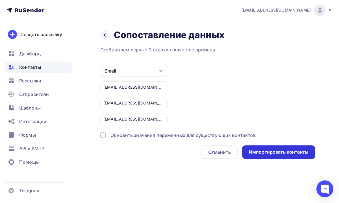
click at [265, 152] on div "Импортировать контакты" at bounding box center [279, 152] width 60 height 6
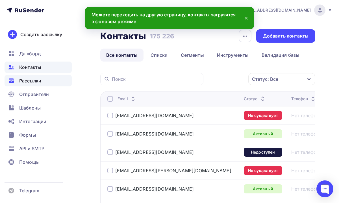
click at [37, 82] on span "Рассылки" at bounding box center [30, 80] width 22 height 7
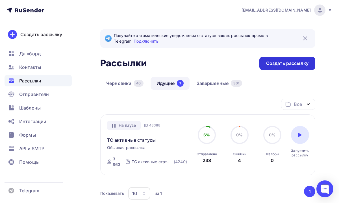
click at [268, 65] on div "Создать рассылку" at bounding box center [287, 63] width 42 height 6
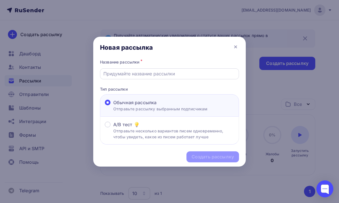
click at [204, 76] on input "text" at bounding box center [169, 73] width 132 height 7
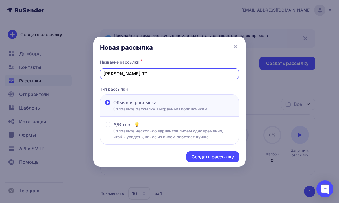
drag, startPoint x: 136, startPoint y: 74, endPoint x: 126, endPoint y: 74, distance: 10.5
click at [126, 74] on input "[PERSON_NAME] ТР" at bounding box center [169, 73] width 132 height 7
click at [157, 72] on input "[PERSON_NAME] ТР" at bounding box center [169, 73] width 132 height 7
type input "[PERSON_NAME] ТР"
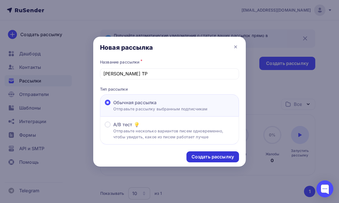
click at [201, 157] on div "Создать рассылку" at bounding box center [213, 157] width 42 height 6
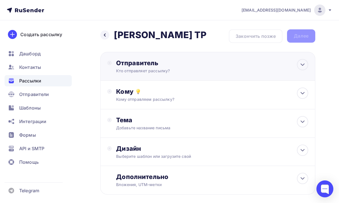
click at [171, 63] on div "Отправитель" at bounding box center [177, 63] width 122 height 8
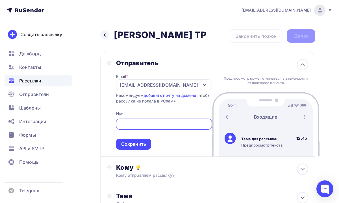
click at [148, 85] on div "[EMAIL_ADDRESS][DOMAIN_NAME]" at bounding box center [159, 85] width 78 height 7
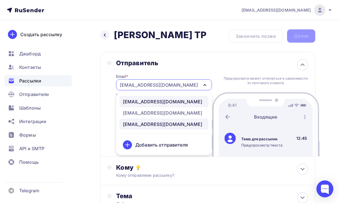
click at [145, 103] on div "[EMAIL_ADDRESS][DOMAIN_NAME]" at bounding box center [162, 101] width 79 height 7
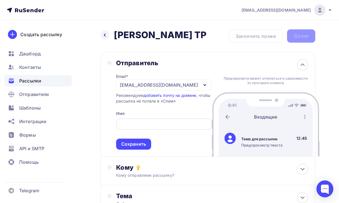
click at [129, 120] on div at bounding box center [164, 124] width 96 height 11
click at [127, 131] on span "Сохранить" at bounding box center [164, 132] width 96 height 33
click at [125, 127] on input "text" at bounding box center [163, 124] width 89 height 7
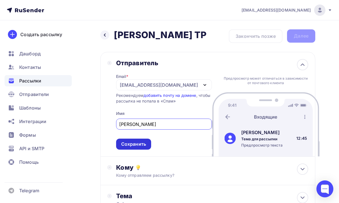
type input "[PERSON_NAME]"
click at [139, 147] on div "Сохранить" at bounding box center [133, 144] width 25 height 6
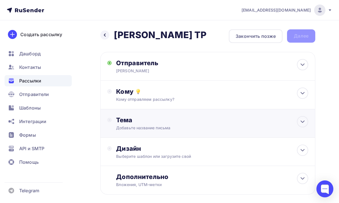
click at [165, 110] on div "Тема Добавьте название письма Тема * Рекомендуем использовать не более 150 симв…" at bounding box center [207, 123] width 215 height 29
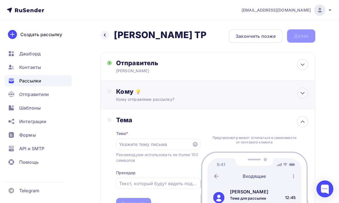
click at [163, 102] on div "Кому отправляем рассылку?" at bounding box center [202, 100] width 173 height 6
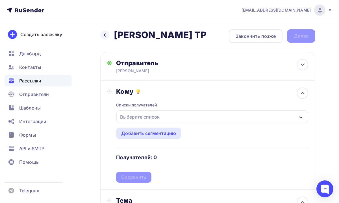
click at [155, 118] on div "Выберите список" at bounding box center [140, 117] width 44 height 10
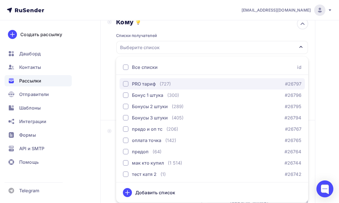
click at [149, 87] on div "PRO тариф" at bounding box center [144, 84] width 24 height 7
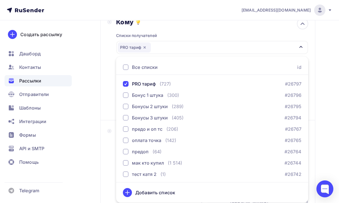
click at [328, 156] on div "Назад [PERSON_NAME] ТР Анонс Разбор ТР Закончить позже Далее Отправитель [PERSO…" at bounding box center [169, 135] width 339 height 369
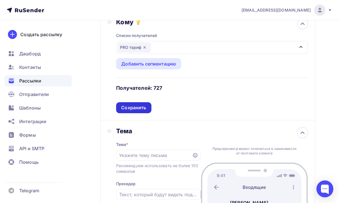
click at [141, 104] on div "Сохранить" at bounding box center [133, 107] width 35 height 11
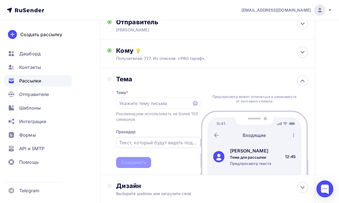
scroll to position [44, 0]
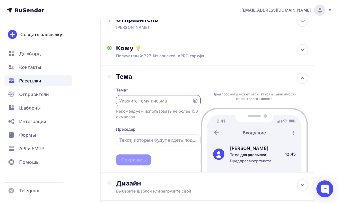
click at [165, 99] on input "text" at bounding box center [153, 100] width 69 height 7
paste input "Разбор терапевтической работы [PERSON_NAME] по теме «Свобода и Власть» уже [DAT…"
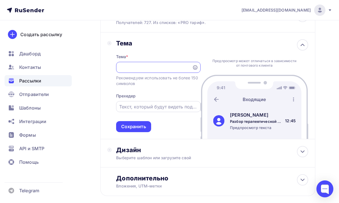
scroll to position [79, 0]
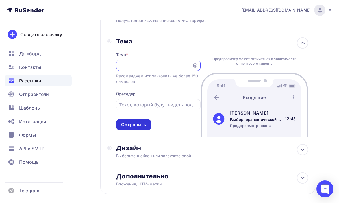
type input "Разбор терапевтической работы [PERSON_NAME] по теме «Свобода и Власть» уже [DAT…"
click at [141, 125] on div "Сохранить" at bounding box center [133, 124] width 25 height 6
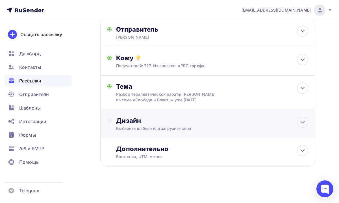
click at [168, 126] on div "Выберите шаблон или загрузите свой" at bounding box center [202, 129] width 173 height 6
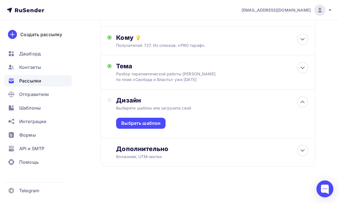
scroll to position [60, 0]
click at [153, 123] on div "Выбрать шаблон" at bounding box center [140, 123] width 39 height 6
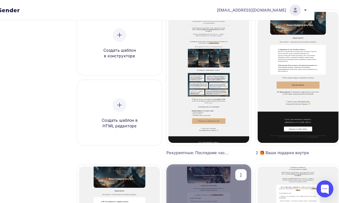
scroll to position [0, 25]
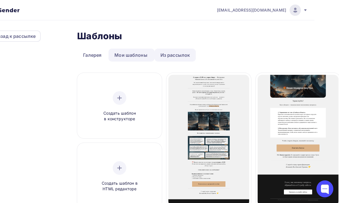
click at [166, 58] on link "Из рассылок" at bounding box center [176, 55] width 42 height 13
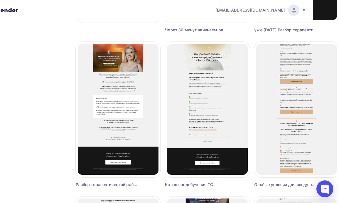
scroll to position [186, 26]
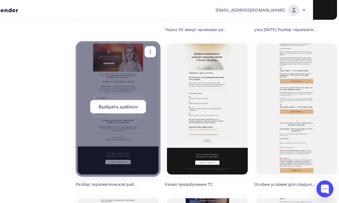
click at [143, 134] on div at bounding box center [118, 109] width 85 height 136
click at [123, 109] on span "Выбрать шаблон" at bounding box center [118, 106] width 39 height 7
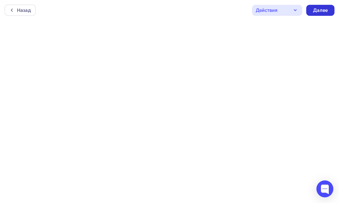
click at [320, 12] on div "Далее" at bounding box center [320, 10] width 15 height 6
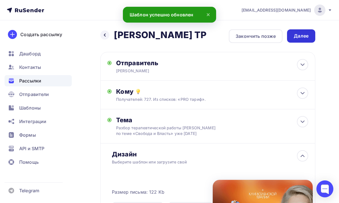
click at [304, 37] on div "Далее" at bounding box center [301, 36] width 15 height 6
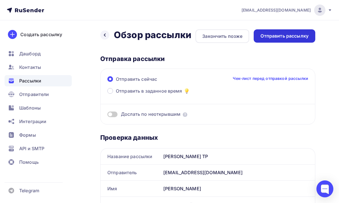
click at [279, 38] on div "Отправить рассылку" at bounding box center [284, 36] width 48 height 6
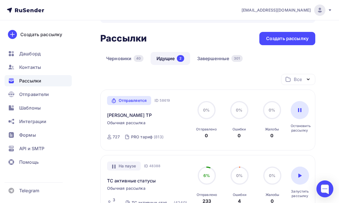
scroll to position [16, 0]
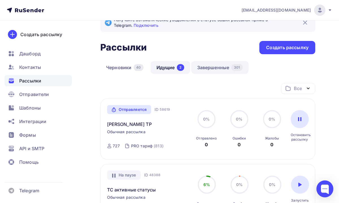
click at [209, 68] on link "Завершенные 301" at bounding box center [219, 67] width 57 height 13
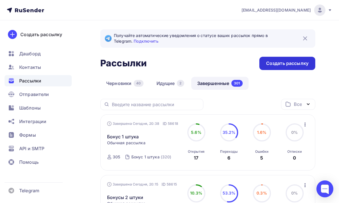
click at [271, 61] on div "Создать рассылку" at bounding box center [287, 63] width 42 height 6
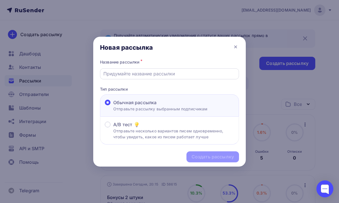
click at [193, 74] on input "text" at bounding box center [169, 73] width 132 height 7
click at [161, 75] on input "text" at bounding box center [169, 73] width 132 height 7
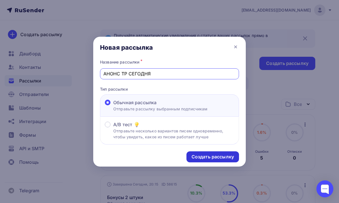
type input "АНОНС ТР СЕГОДНЯ"
click at [198, 160] on div "Создать рассылку" at bounding box center [213, 157] width 42 height 6
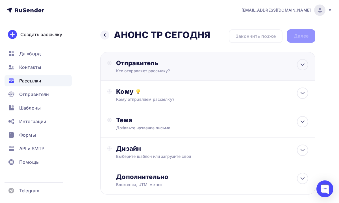
click at [178, 72] on div "Кто отправляет рассылку?" at bounding box center [171, 71] width 110 height 6
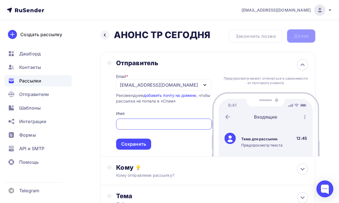
click at [169, 86] on div "[EMAIL_ADDRESS][DOMAIN_NAME]" at bounding box center [159, 85] width 78 height 7
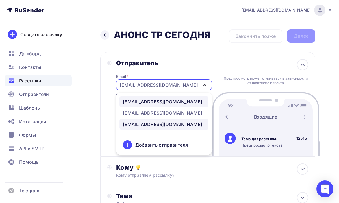
click at [157, 103] on div "[EMAIL_ADDRESS][DOMAIN_NAME]" at bounding box center [162, 101] width 79 height 7
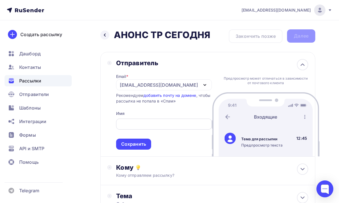
click at [145, 122] on input "text" at bounding box center [163, 124] width 89 height 7
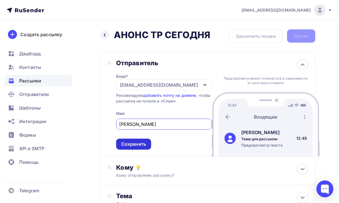
type input "[PERSON_NAME]"
click at [136, 146] on div "Сохранить" at bounding box center [133, 144] width 25 height 6
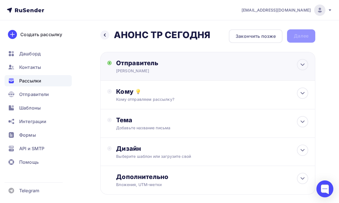
click at [192, 73] on div "[PERSON_NAME]" at bounding box center [171, 71] width 110 height 6
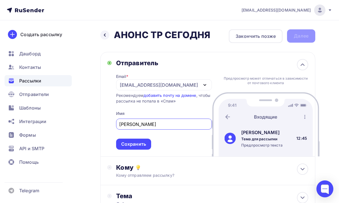
click at [187, 83] on div "[EMAIL_ADDRESS][DOMAIN_NAME]" at bounding box center [164, 84] width 96 height 11
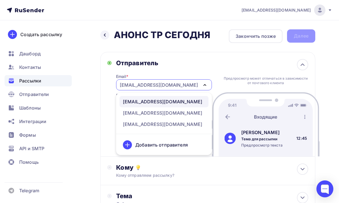
click at [169, 101] on div "[EMAIL_ADDRESS][DOMAIN_NAME]" at bounding box center [162, 101] width 79 height 7
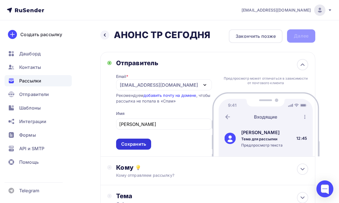
click at [137, 147] on div "Сохранить" at bounding box center [133, 144] width 25 height 6
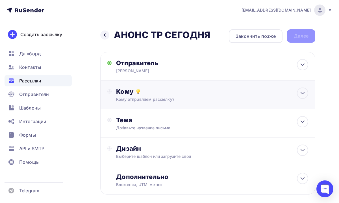
click at [175, 101] on div "Кому отправляем рассылку?" at bounding box center [202, 100] width 173 height 6
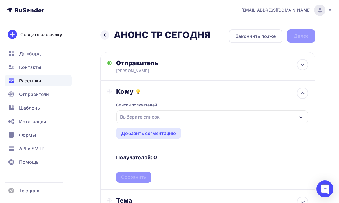
click at [171, 113] on div "Выберите список" at bounding box center [212, 116] width 192 height 13
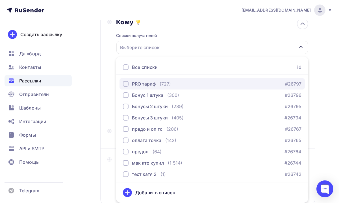
click at [153, 86] on div "PRO тариф" at bounding box center [144, 84] width 24 height 7
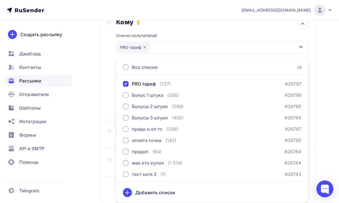
click at [324, 104] on div "Назад АНОНС ТР [DATE] АНОНС ТР [DATE] Закончить позже Далее Отправитель [PERSON…" at bounding box center [169, 96] width 339 height 291
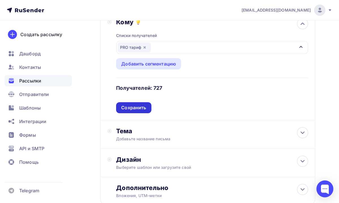
click at [142, 110] on div "Сохранить" at bounding box center [133, 108] width 25 height 6
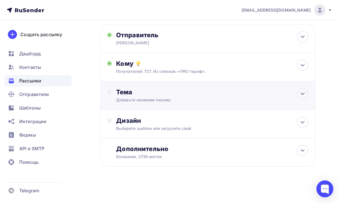
click at [169, 97] on div "Тема Добавьте название письма Тема * Рекомендуем использовать не более 150 симв…" at bounding box center [172, 95] width 112 height 15
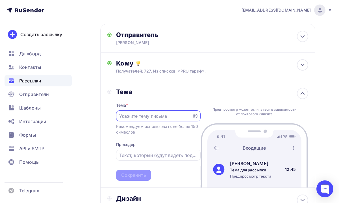
scroll to position [0, 0]
paste input "Разбор терапевтической работы [PERSON_NAME] по теме «Свобода и Власть» уже [DAT…"
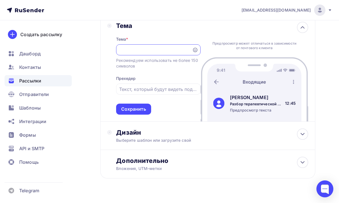
scroll to position [95, 0]
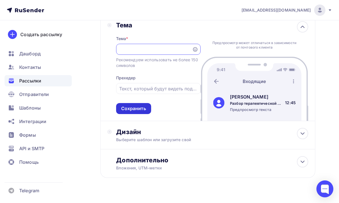
type input "Разбор терапевтической работы [PERSON_NAME] по теме «Свобода и Власть» уже [DAT…"
click at [140, 113] on div "Сохранить" at bounding box center [133, 108] width 35 height 11
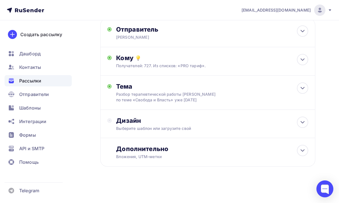
scroll to position [40, 0]
click at [168, 121] on div "Дизайн" at bounding box center [212, 121] width 192 height 8
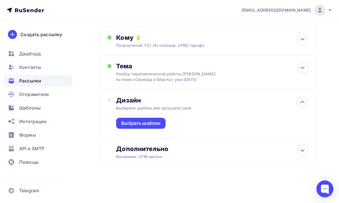
scroll to position [60, 0]
click at [156, 120] on div "Выбрать шаблон" at bounding box center [140, 123] width 39 height 6
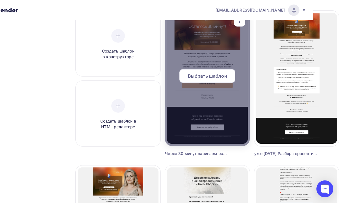
scroll to position [56, 26]
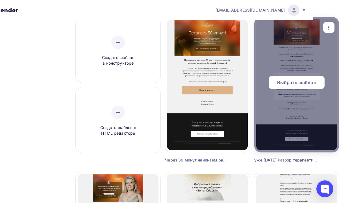
click at [294, 84] on span "Выбрать шаблон" at bounding box center [296, 82] width 39 height 7
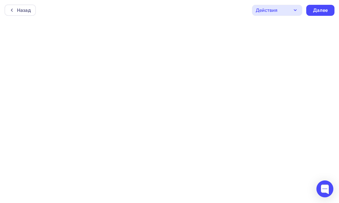
click at [288, 14] on div "Действия" at bounding box center [277, 10] width 50 height 11
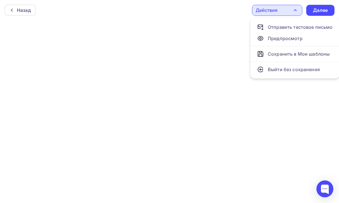
click at [296, 8] on icon "button" at bounding box center [295, 10] width 7 height 7
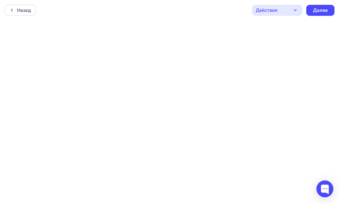
scroll to position [1, 0]
click at [295, 6] on icon "button" at bounding box center [295, 8] width 7 height 7
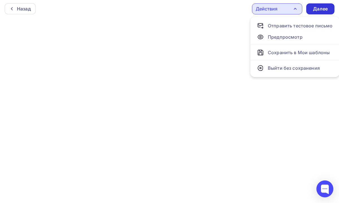
click at [315, 8] on div "Далее" at bounding box center [320, 9] width 15 height 6
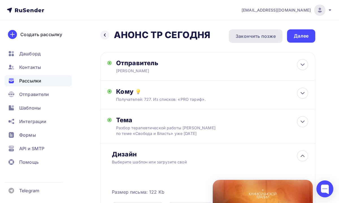
click at [253, 36] on div "Закончить позже" at bounding box center [256, 36] width 40 height 7
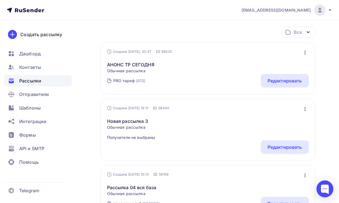
scroll to position [68, 0]
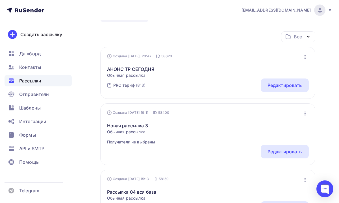
click at [28, 78] on span "Рассылки" at bounding box center [30, 80] width 22 height 7
click at [35, 81] on span "Рассылки" at bounding box center [30, 80] width 22 height 7
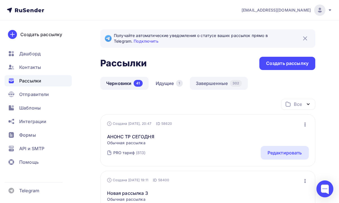
click at [218, 83] on link "Завершенные 302" at bounding box center [219, 83] width 58 height 13
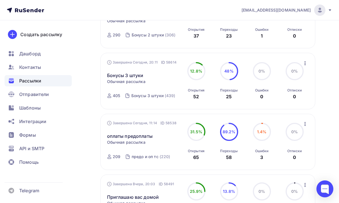
scroll to position [244, 0]
click at [45, 108] on div "Шаблоны" at bounding box center [38, 107] width 67 height 11
click at [49, 78] on div "Рассылки" at bounding box center [38, 80] width 67 height 11
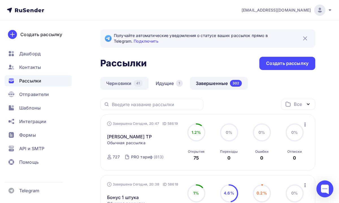
click at [123, 83] on link "Черновики 41" at bounding box center [124, 83] width 48 height 13
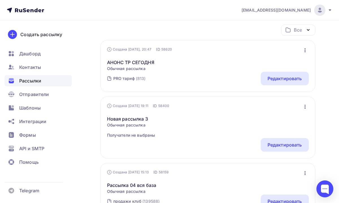
scroll to position [75, 0]
click at [227, 66] on div "АНОНС ТР СЕГОДНЯ Обычная рассылка Редактировать Копировать Добавить в папку Уда…" at bounding box center [208, 61] width 202 height 19
click at [263, 74] on div "Редактировать" at bounding box center [285, 78] width 48 height 14
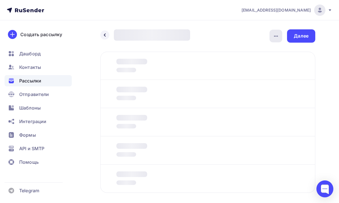
click at [273, 33] on icon "button" at bounding box center [276, 36] width 7 height 7
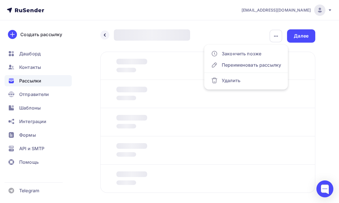
click at [313, 48] on div "Назад АНОНС ТР СЕГОДНЯ АНОНС ТР СЕГОДНЯ Закончить позже Переименовать рассылку …" at bounding box center [207, 117] width 215 height 177
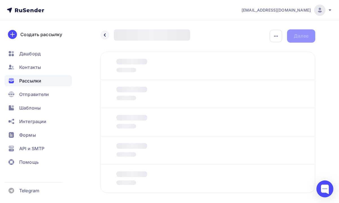
click at [301, 37] on div "Назад АНОНС ТР СЕГОДНЯ АНОНС ТР СЕГОДНЯ Закончить позже Переименовать рассылку …" at bounding box center [207, 35] width 215 height 13
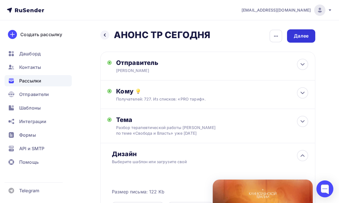
click at [296, 40] on div "Далее" at bounding box center [301, 35] width 28 height 13
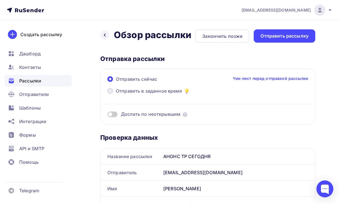
click at [165, 90] on span "Отправить в заданное время" at bounding box center [149, 91] width 66 height 7
click at [116, 94] on input "Отправить в заданное время" at bounding box center [116, 94] width 0 height 0
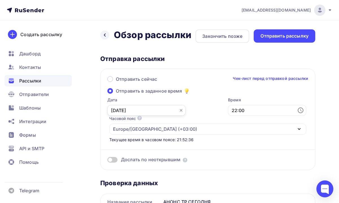
click at [149, 111] on input "08.09.2025" at bounding box center [146, 110] width 78 height 11
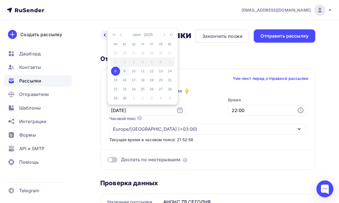
click at [124, 72] on div "9" at bounding box center [124, 71] width 9 height 5
type input "09.09.2025"
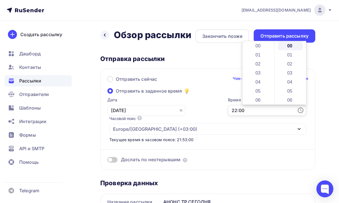
click at [258, 110] on input "22:00" at bounding box center [267, 110] width 78 height 11
click at [259, 57] on li "11" at bounding box center [258, 55] width 25 height 9
type input "11:00"
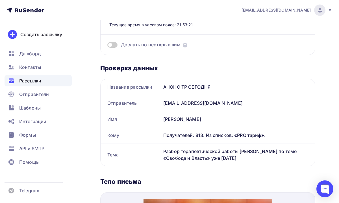
scroll to position [0, 0]
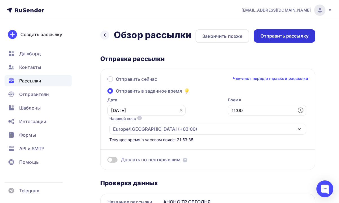
click at [278, 37] on div "Отправить рассылку" at bounding box center [284, 36] width 48 height 6
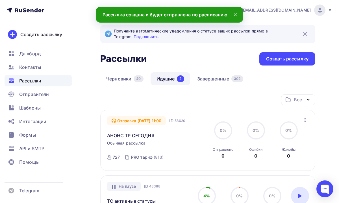
scroll to position [12, 0]
